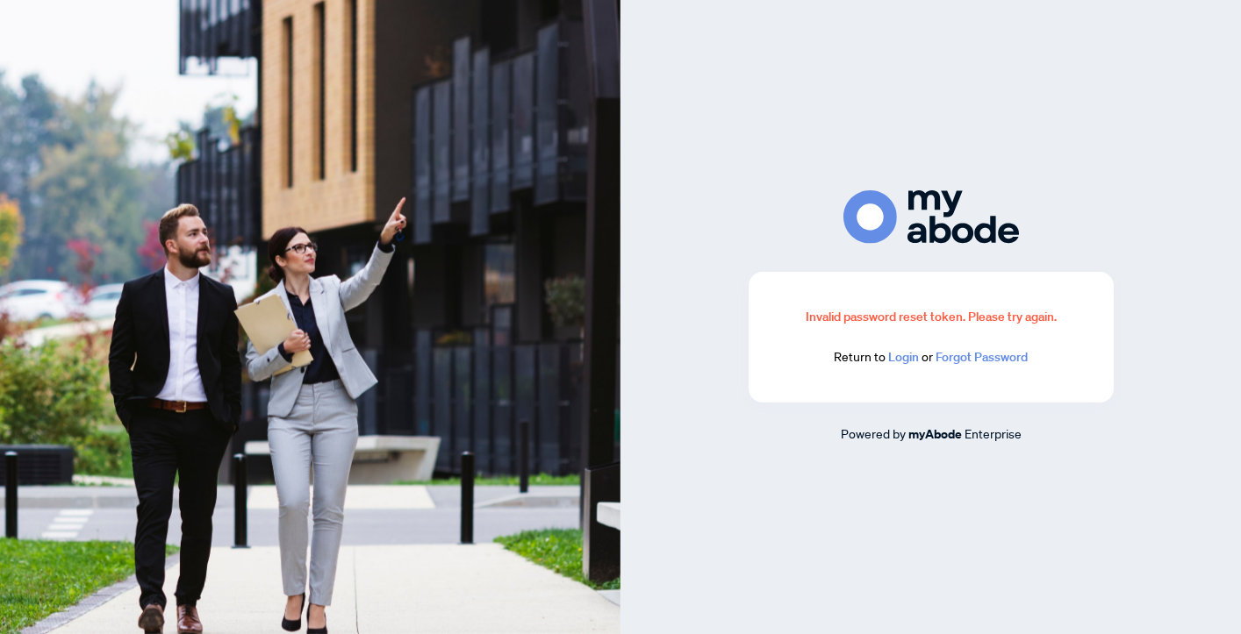
click at [905, 358] on link "Login" at bounding box center [903, 357] width 31 height 16
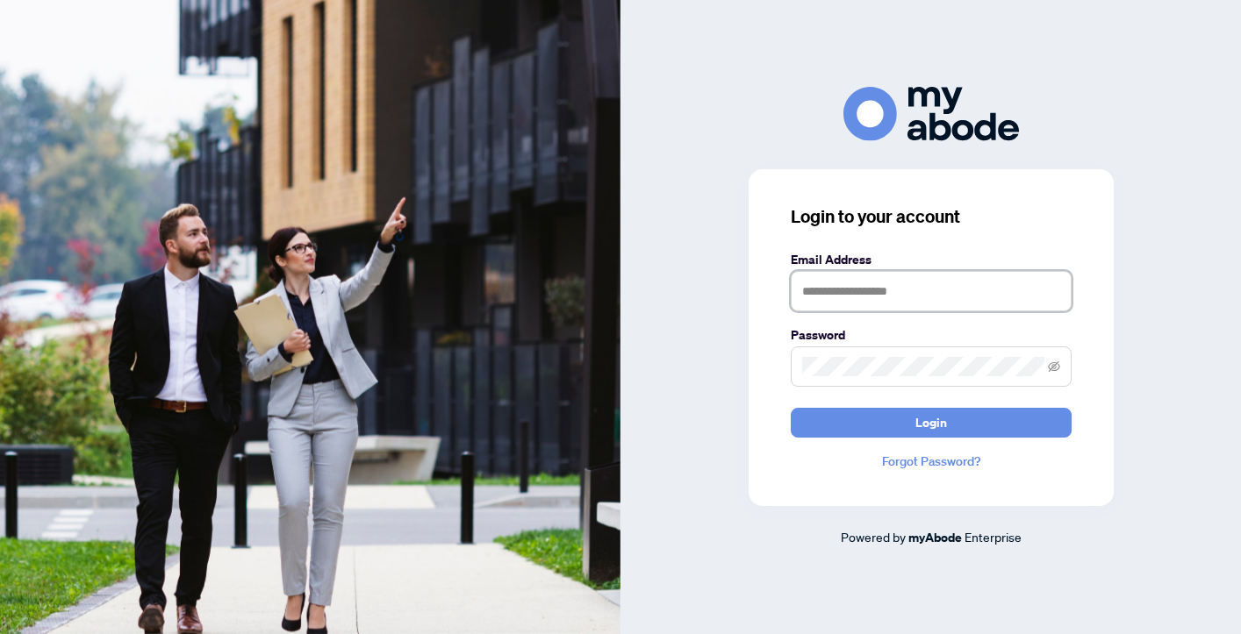
click at [902, 284] on input "text" at bounding box center [931, 291] width 281 height 40
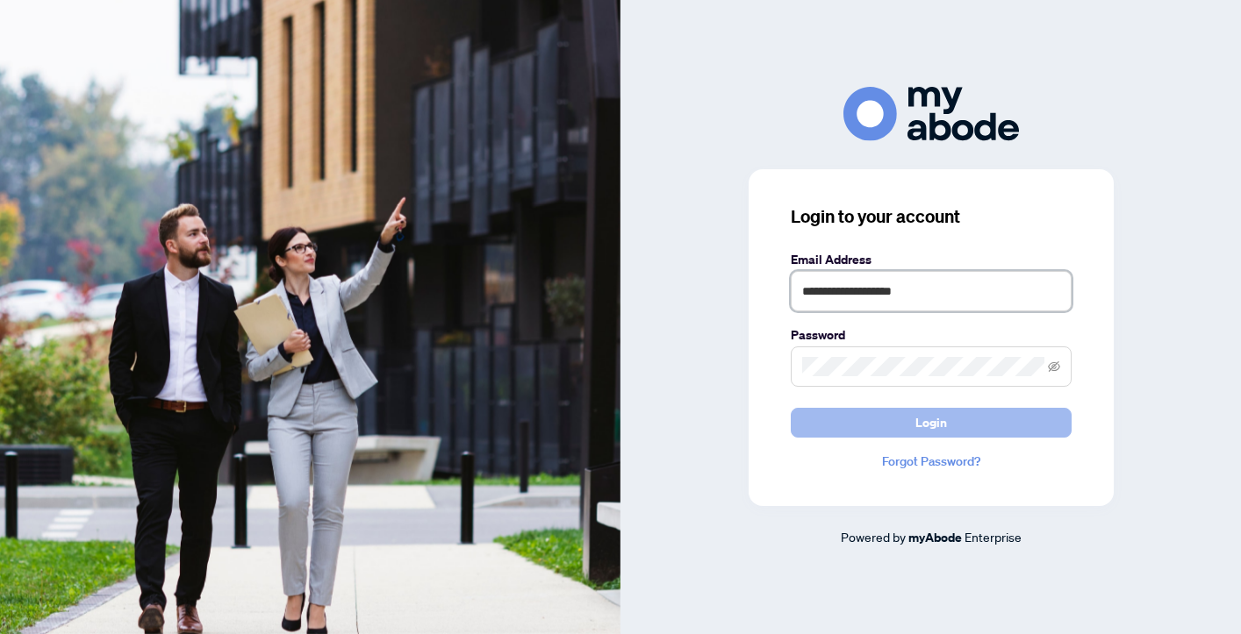
type input "**********"
click at [935, 427] on span "Login" at bounding box center [931, 423] width 32 height 28
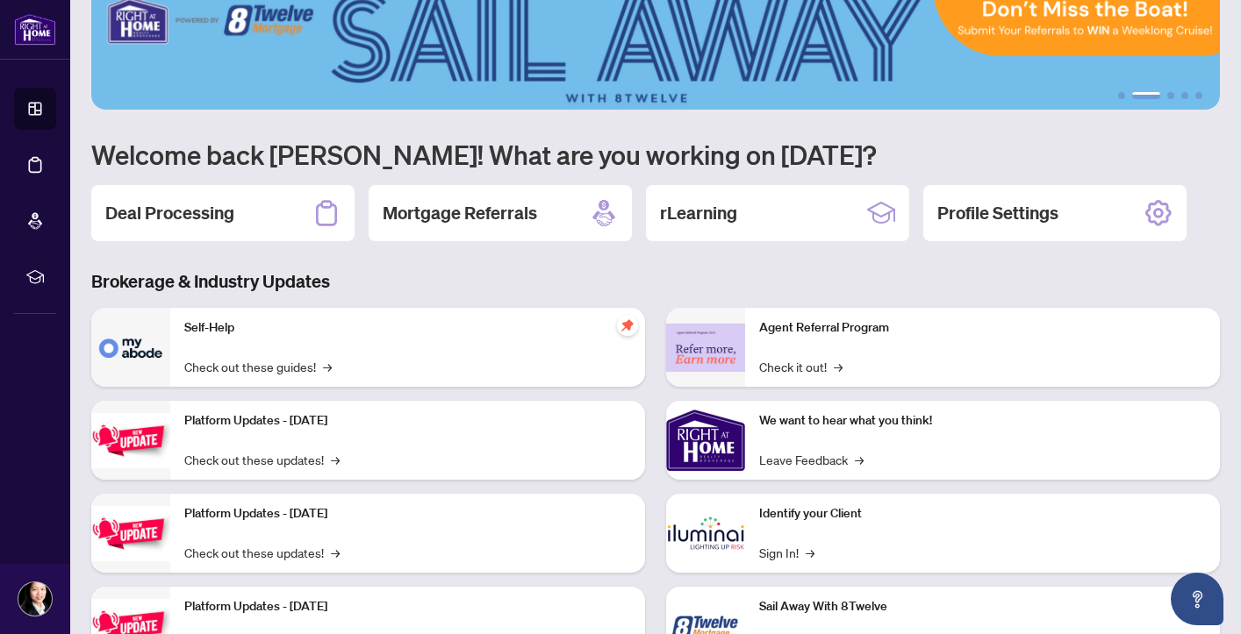
scroll to position [40, 0]
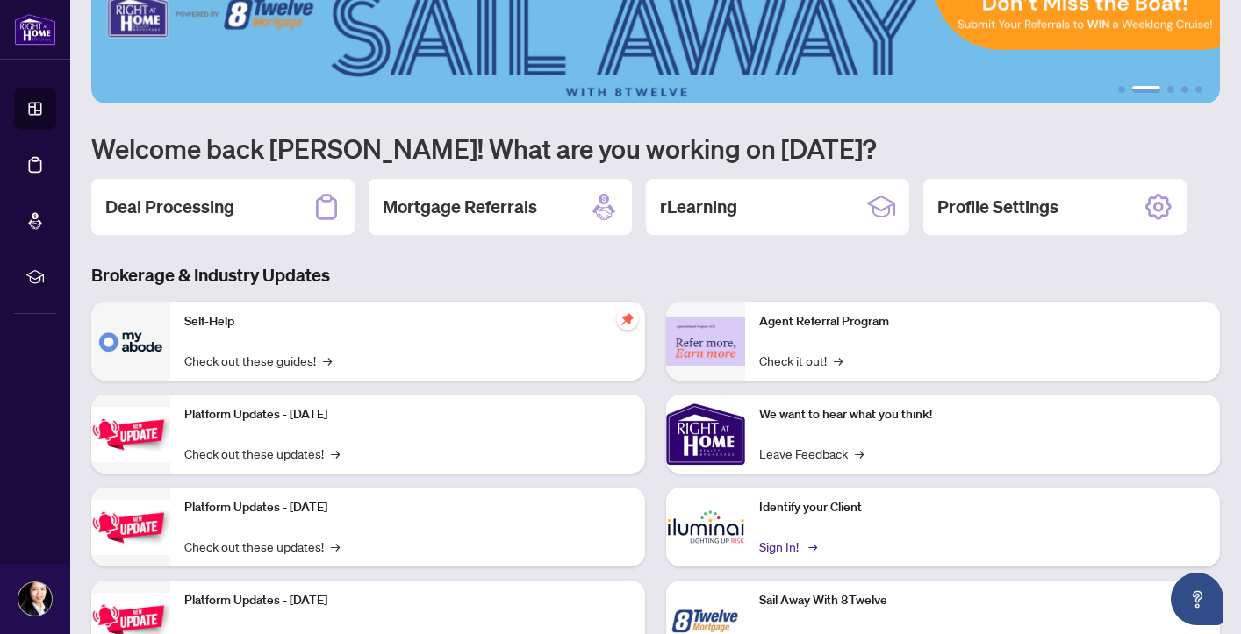
click at [786, 546] on link "Sign In! →" at bounding box center [786, 546] width 55 height 19
